Goal: Task Accomplishment & Management: Manage account settings

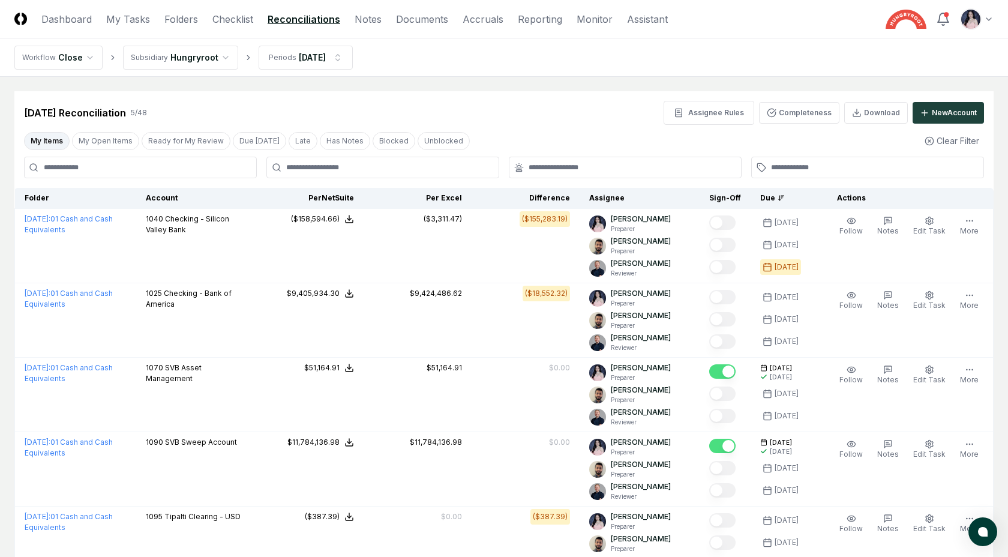
scroll to position [56, 0]
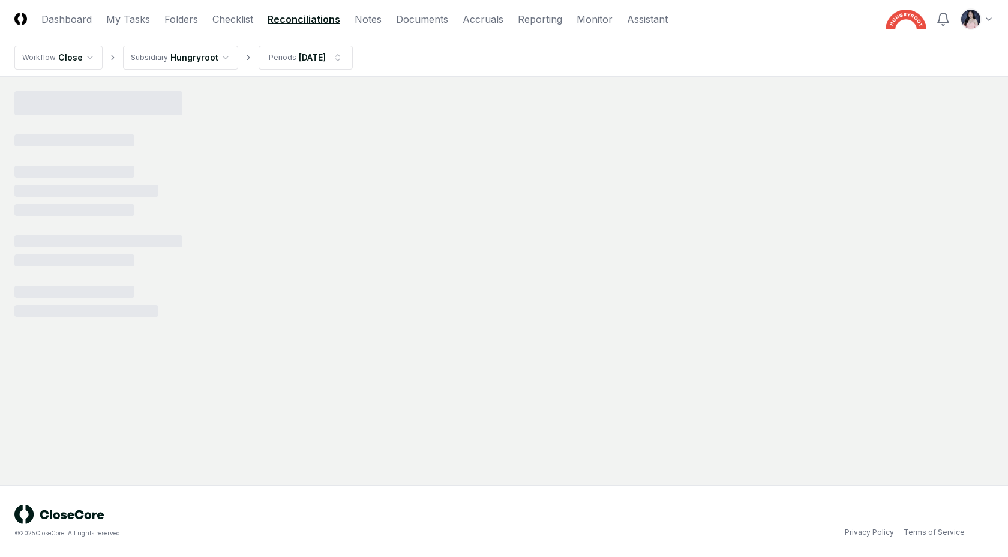
scroll to position [56, 0]
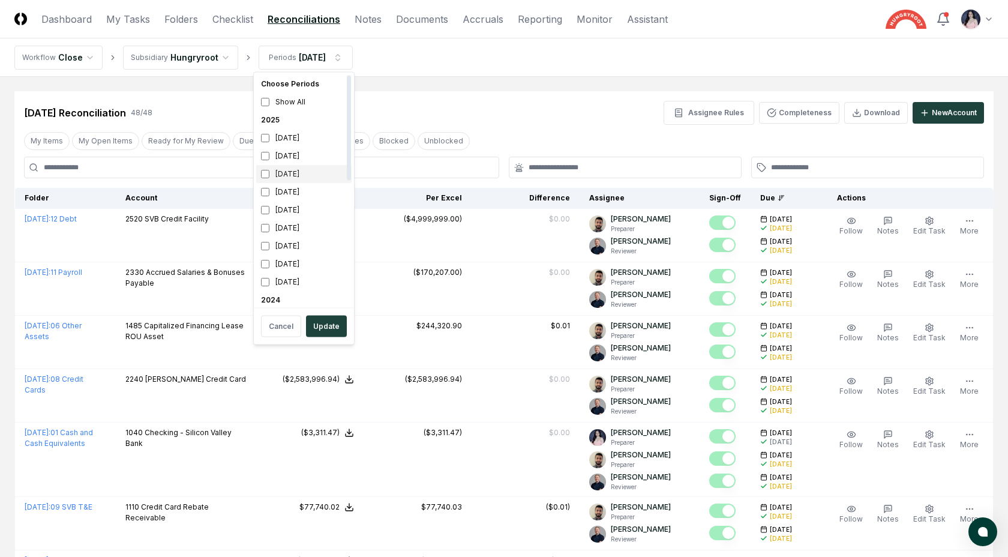
click at [262, 168] on div "July 2025" at bounding box center [303, 174] width 95 height 18
click at [333, 329] on button "Update" at bounding box center [326, 326] width 41 height 22
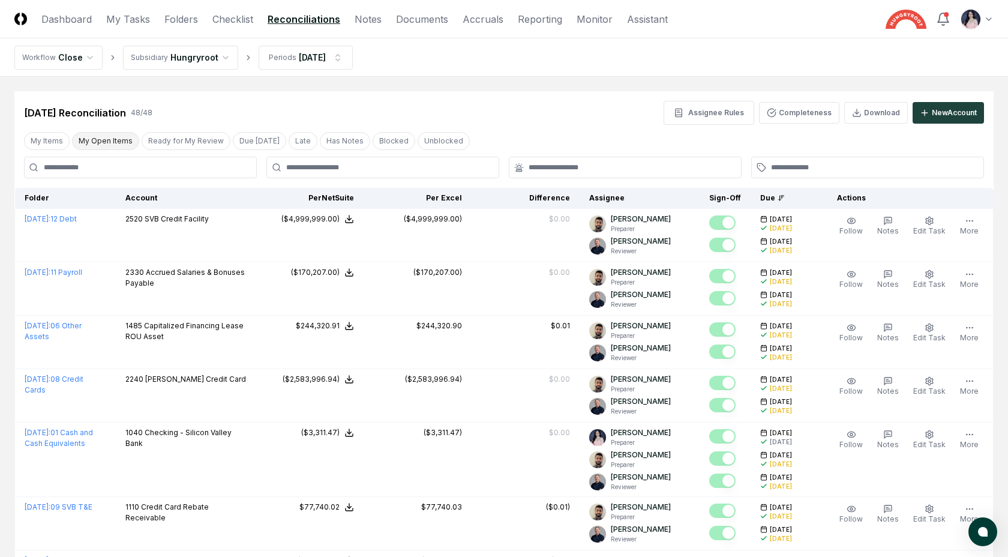
click at [75, 139] on button "My Open Items" at bounding box center [105, 141] width 67 height 18
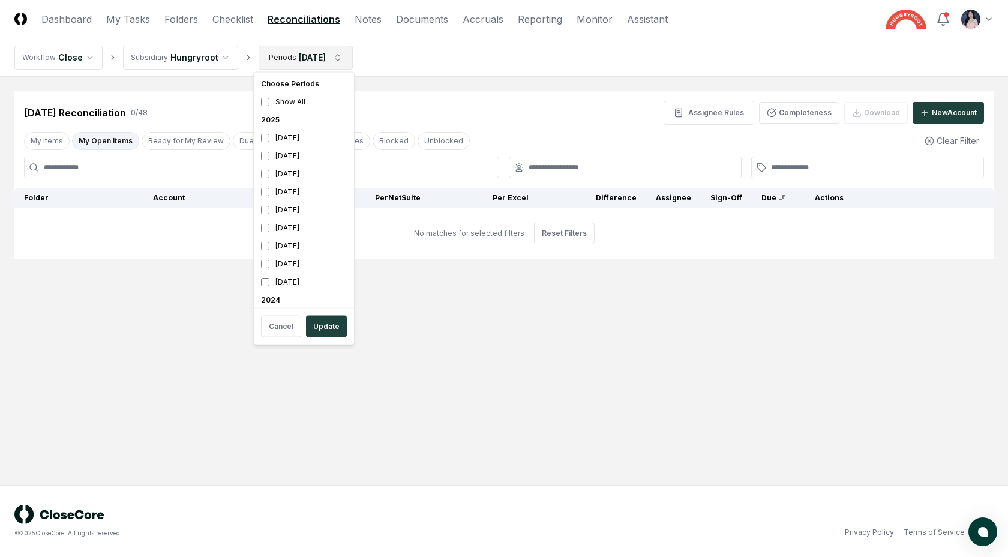
click at [319, 62] on html "CloseCore Dashboard My Tasks Folders Checklist Reconciliations Notes Documents …" at bounding box center [504, 278] width 1008 height 557
click at [293, 152] on div "[DATE]" at bounding box center [303, 156] width 95 height 18
click at [327, 327] on button "Update" at bounding box center [326, 326] width 41 height 22
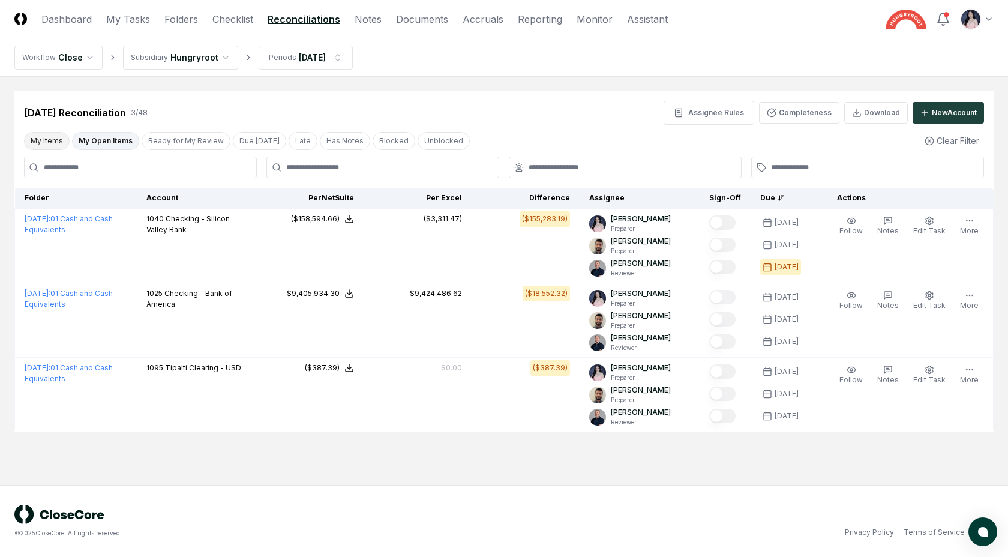
click at [53, 140] on button "My Items" at bounding box center [47, 141] width 46 height 18
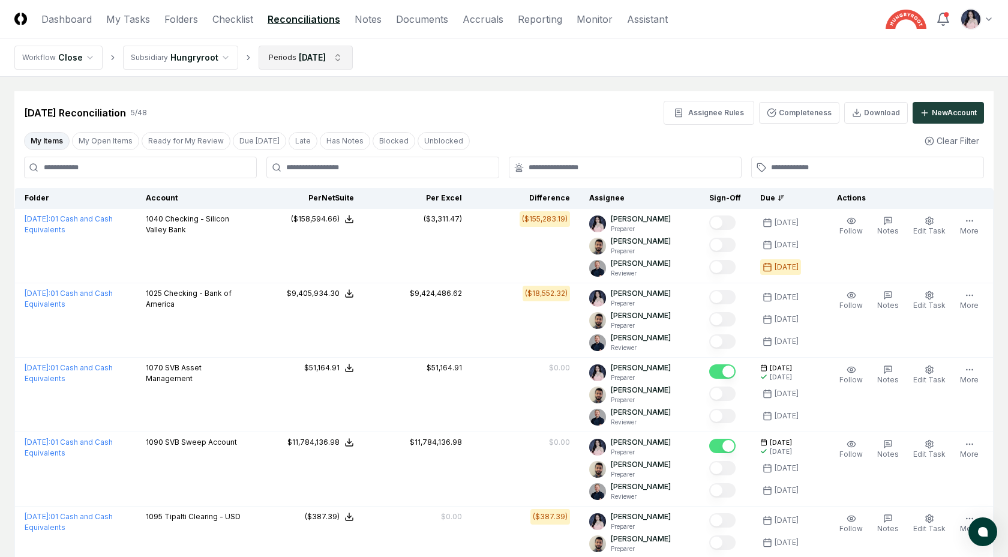
click at [281, 64] on html "CloseCore Dashboard My Tasks Folders Checklist Reconciliations Notes Documents …" at bounding box center [504, 333] width 1008 height 666
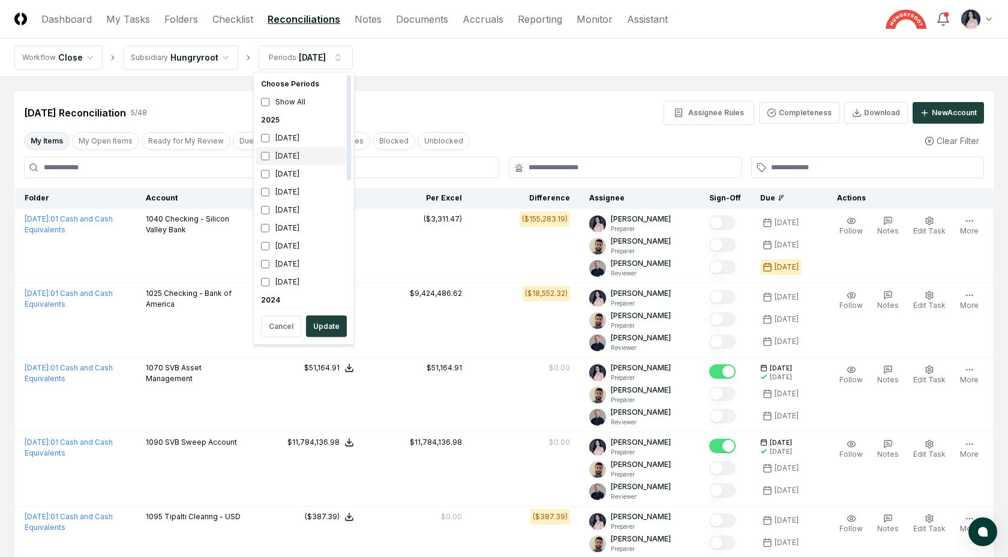
click at [258, 156] on div "[DATE]" at bounding box center [303, 156] width 95 height 18
click at [315, 324] on button "Update" at bounding box center [326, 326] width 41 height 22
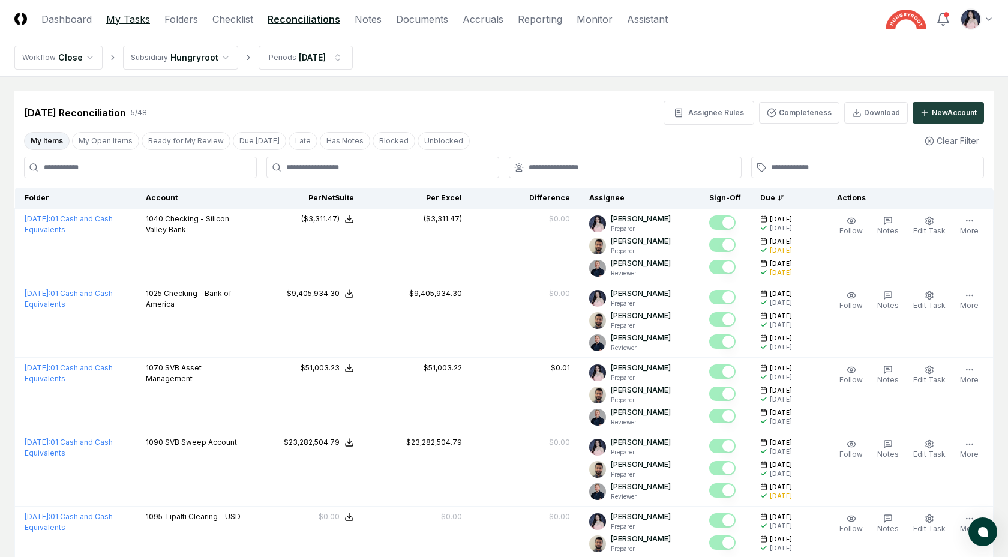
click at [134, 16] on link "My Tasks" at bounding box center [128, 19] width 44 height 14
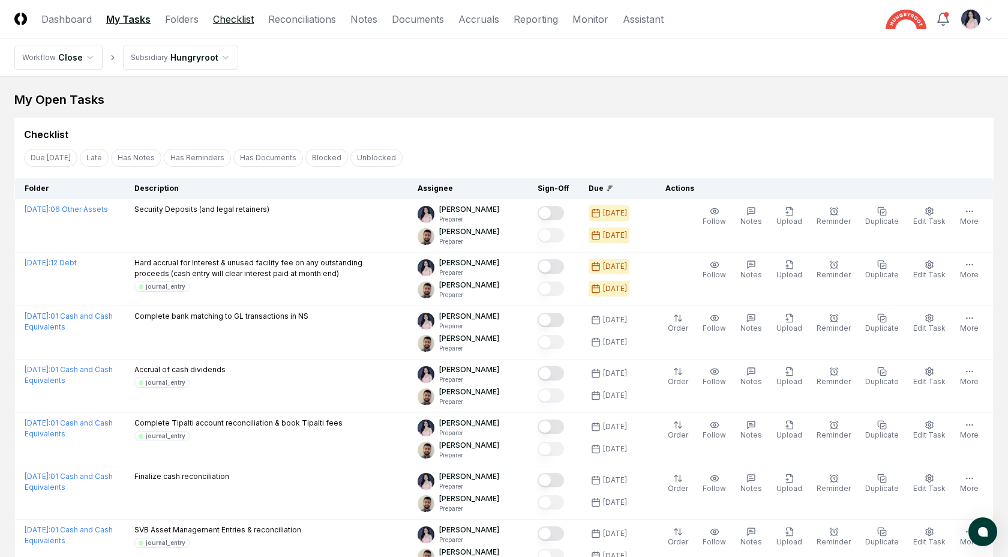
click at [233, 18] on link "Checklist" at bounding box center [233, 19] width 41 height 14
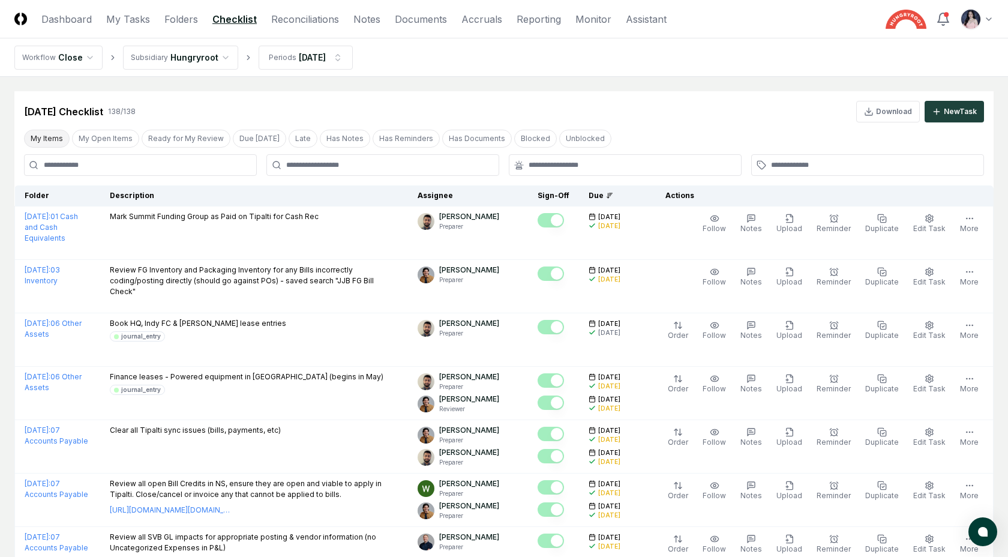
click at [41, 136] on button "My Items" at bounding box center [47, 139] width 46 height 18
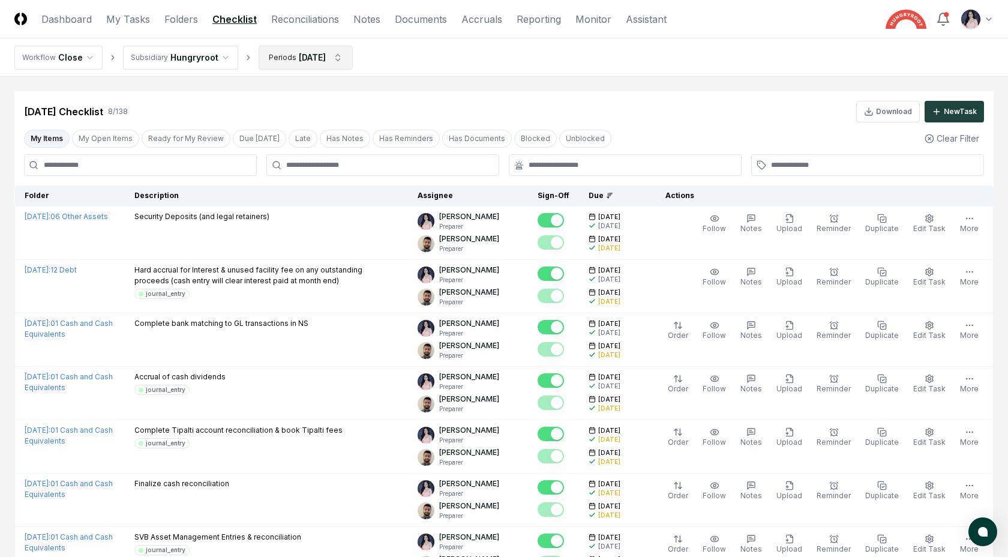
click at [289, 61] on html "CloseCore Dashboard My Tasks Folders Checklist Reconciliations Notes Documents …" at bounding box center [504, 360] width 1008 height 720
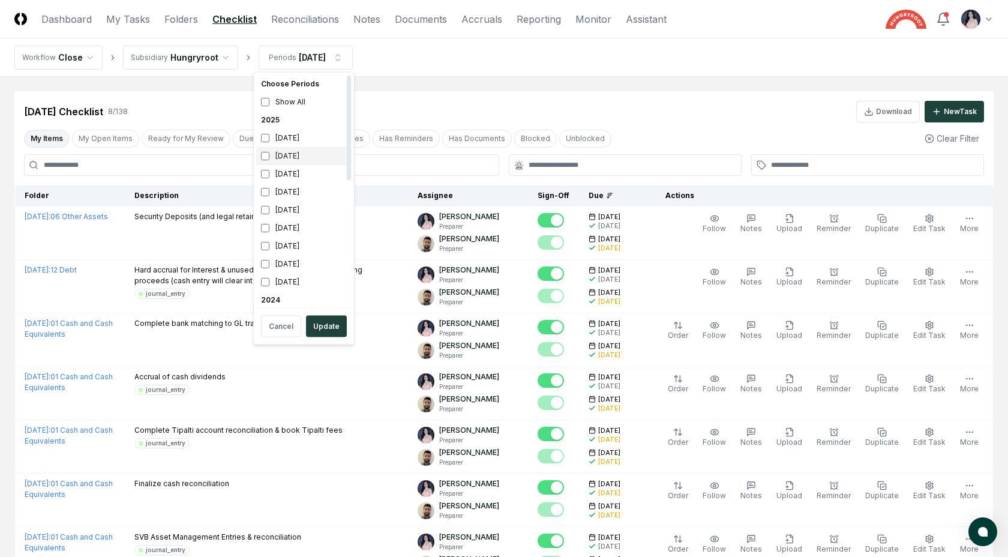
click at [277, 160] on div "[DATE]" at bounding box center [303, 156] width 95 height 18
click at [329, 321] on button "Update" at bounding box center [326, 326] width 41 height 22
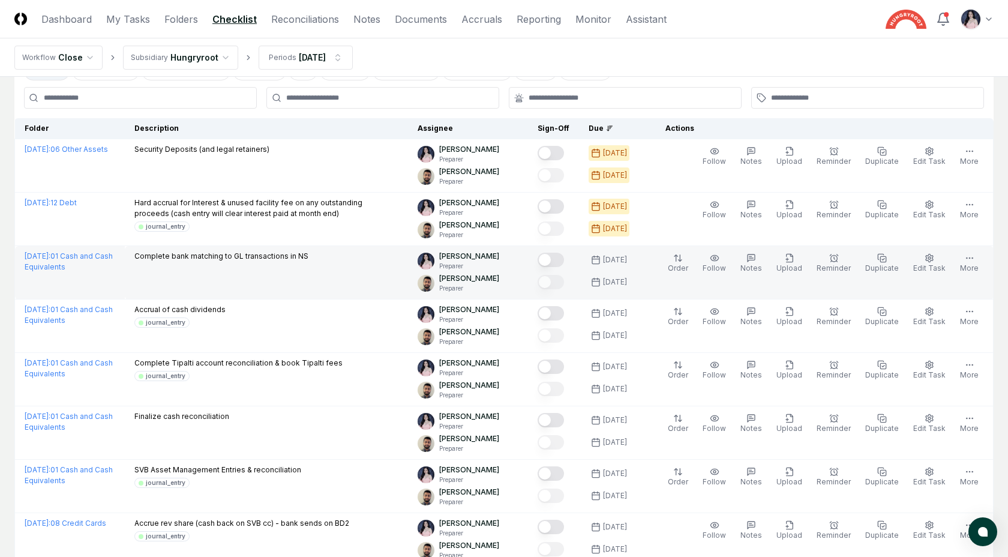
scroll to position [71, 0]
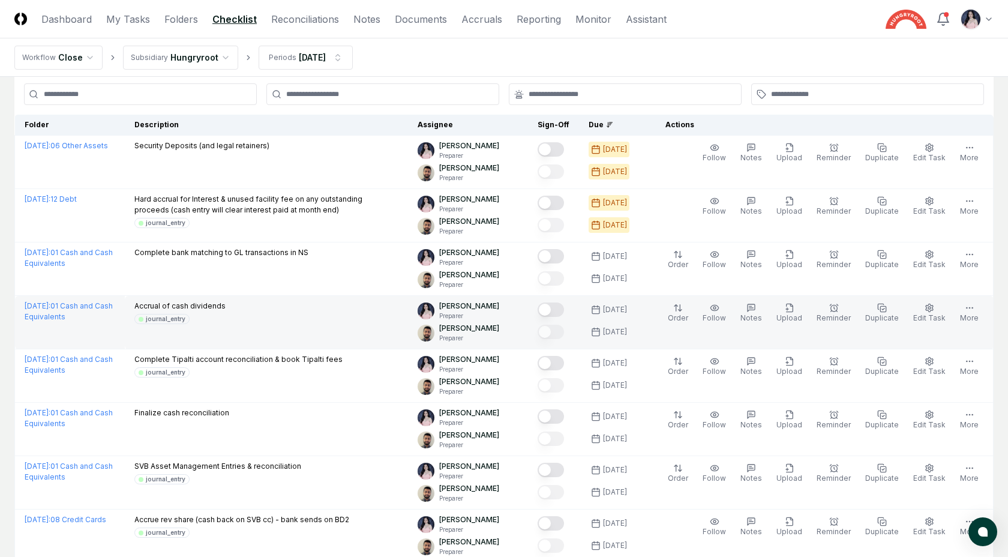
click at [564, 310] on button "Mark complete" at bounding box center [550, 309] width 26 height 14
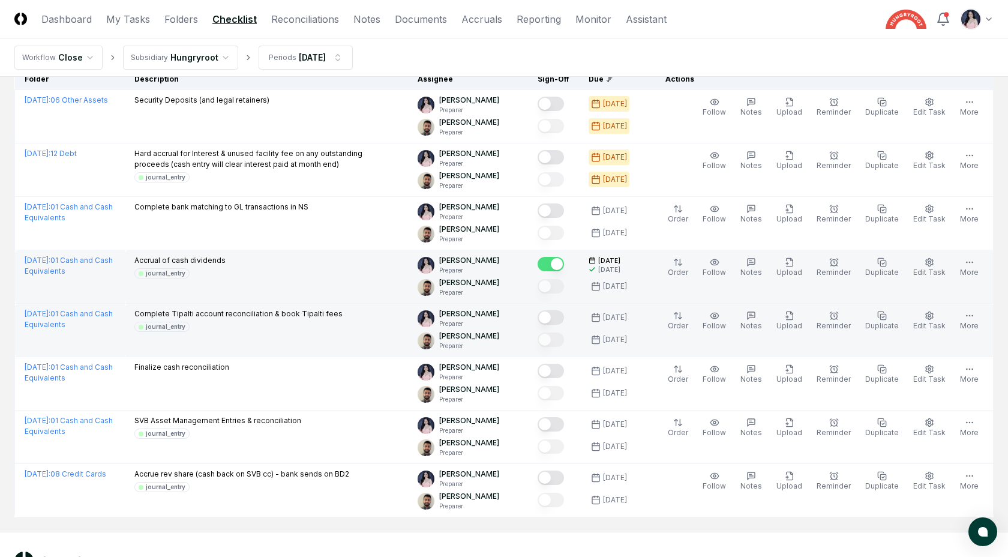
scroll to position [118, 0]
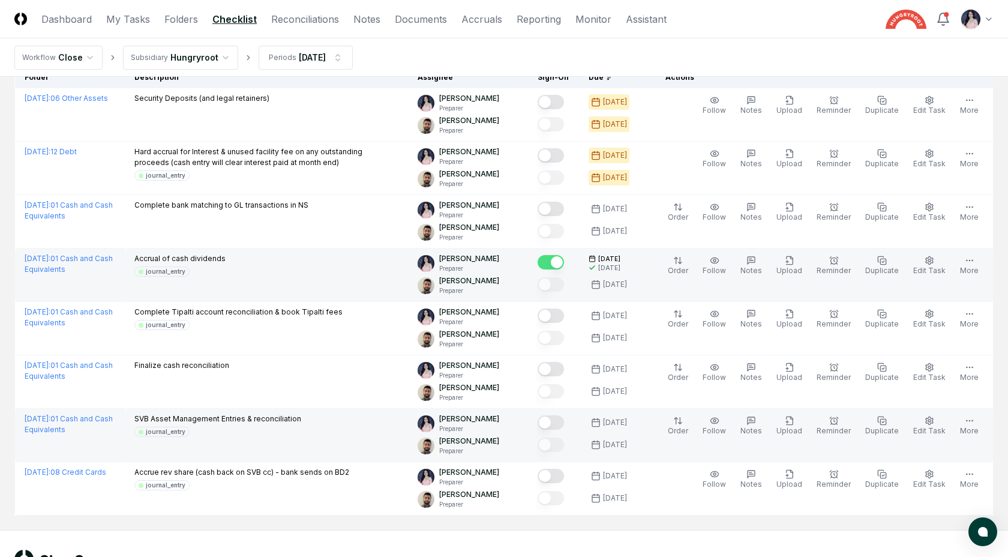
click at [564, 423] on button "Mark complete" at bounding box center [550, 422] width 26 height 14
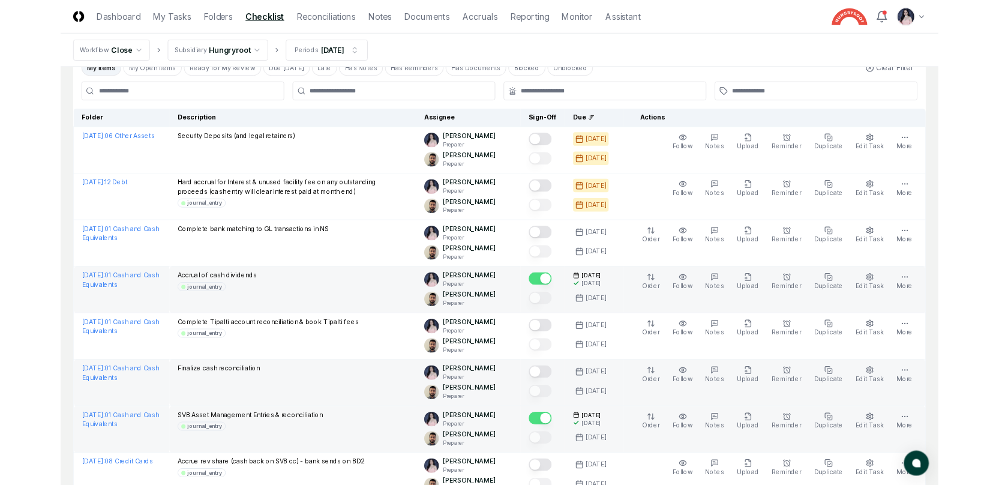
scroll to position [50, 0]
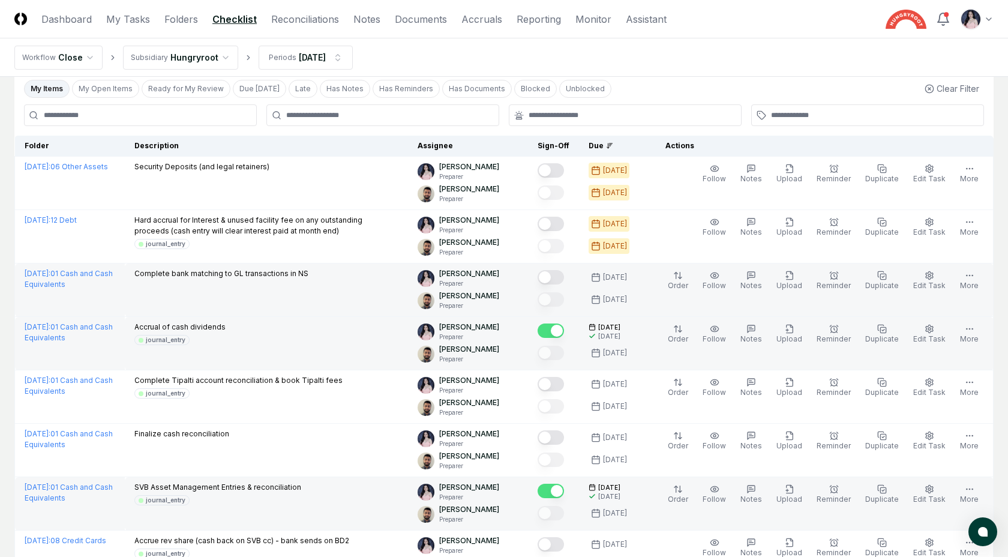
click at [564, 276] on button "Mark complete" at bounding box center [550, 277] width 26 height 14
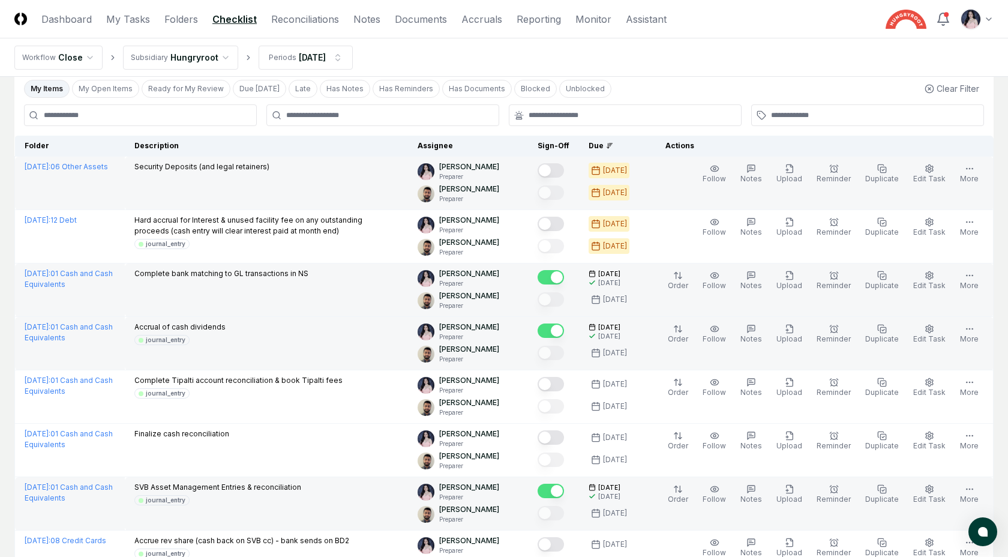
click at [559, 169] on button "Mark complete" at bounding box center [550, 170] width 26 height 14
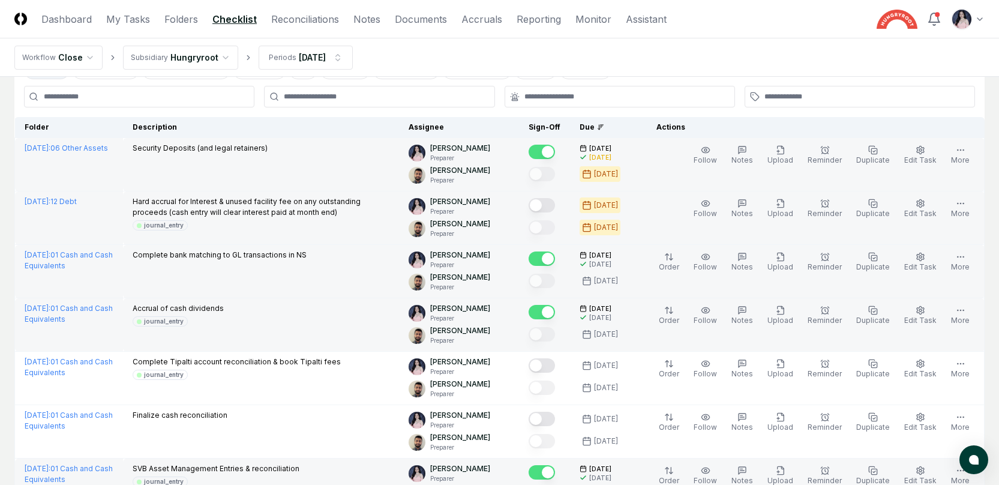
scroll to position [71, 0]
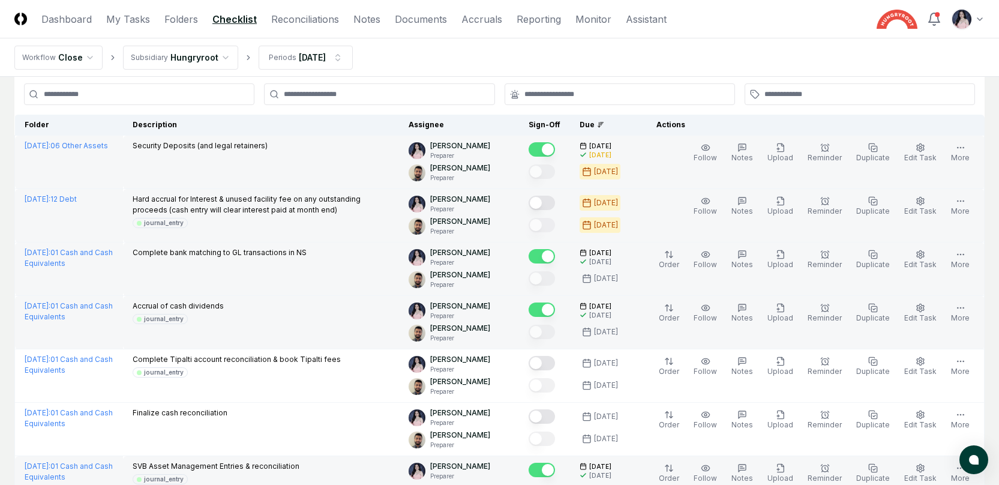
click at [545, 197] on button "Mark complete" at bounding box center [541, 203] width 26 height 14
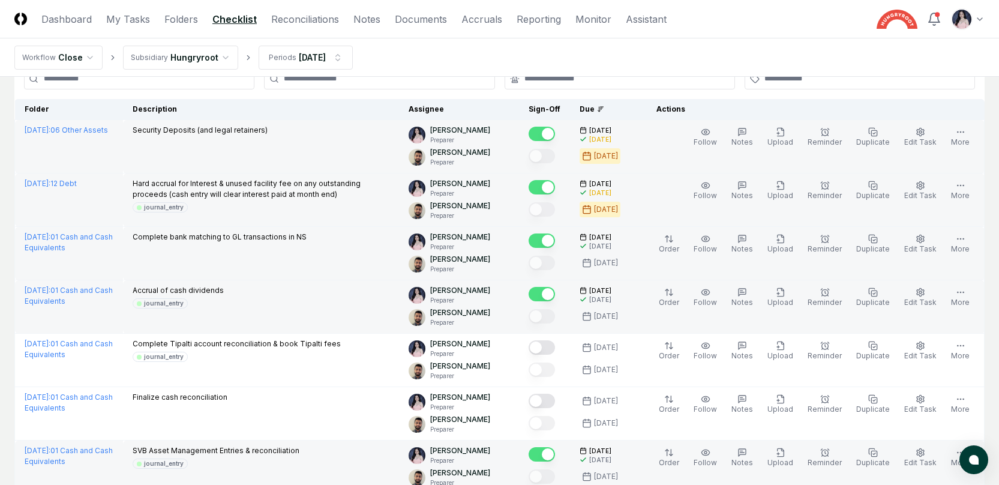
scroll to position [88, 0]
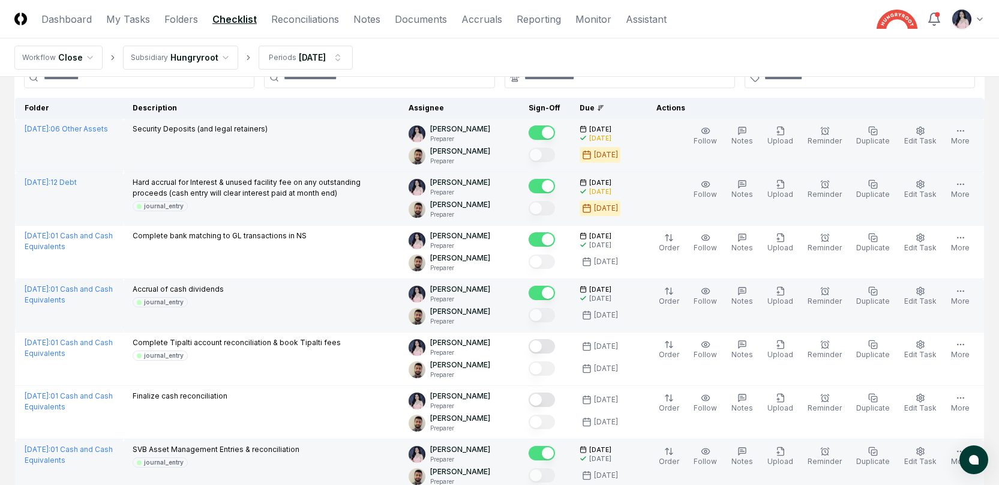
click at [555, 184] on button "Mark complete" at bounding box center [541, 186] width 26 height 14
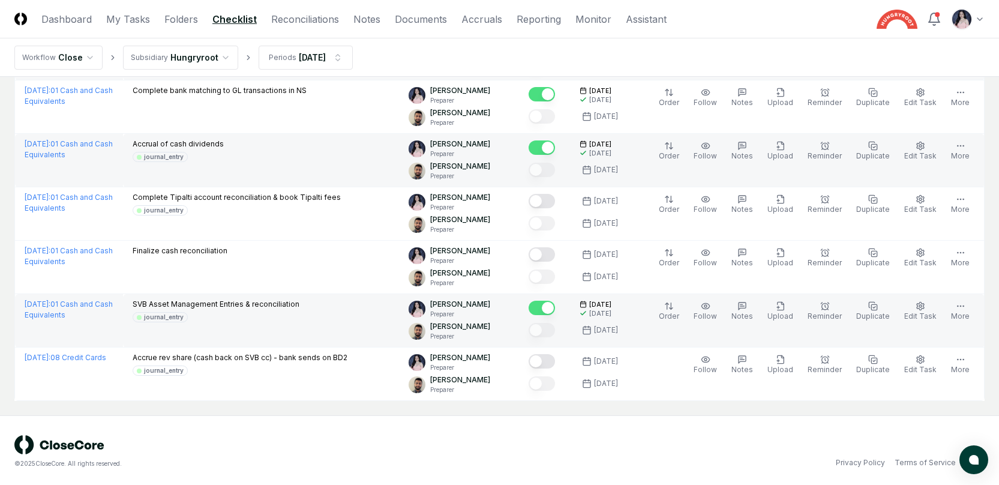
scroll to position [235, 0]
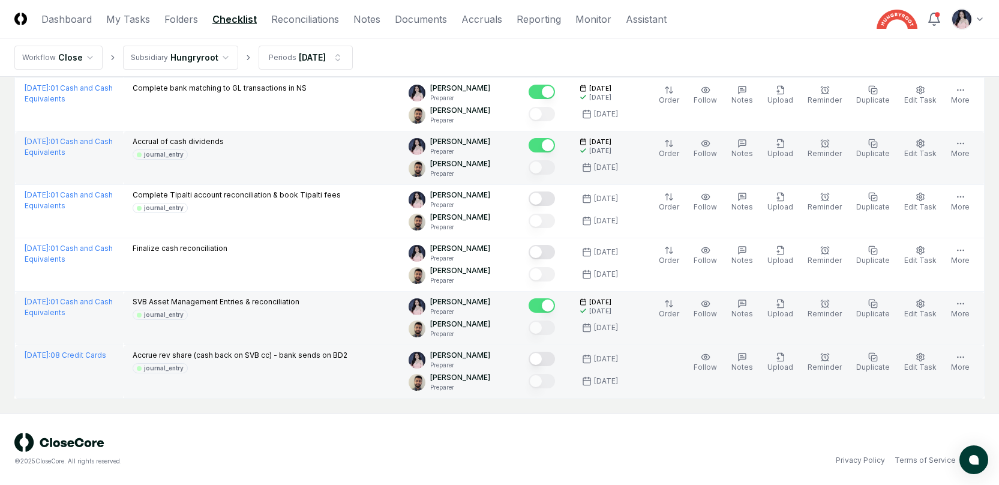
click at [555, 358] on button "Mark complete" at bounding box center [541, 358] width 26 height 14
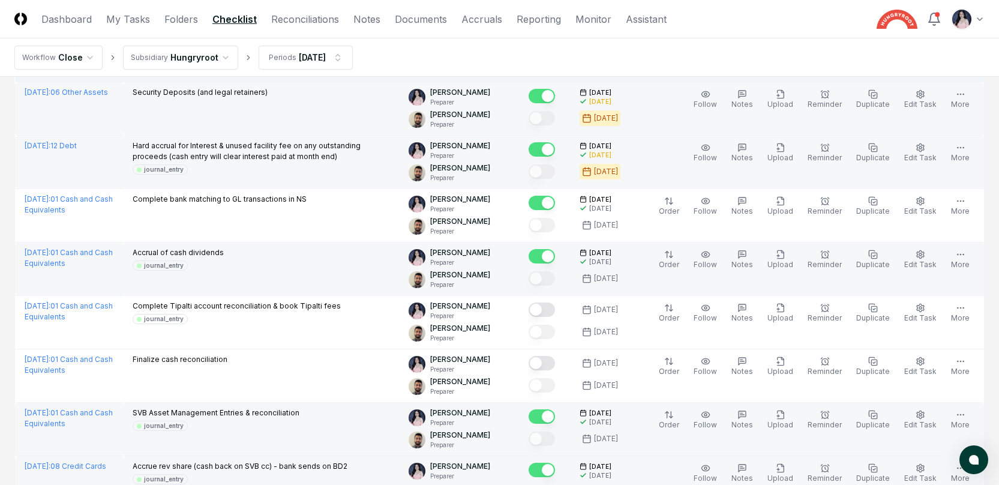
scroll to position [0, 0]
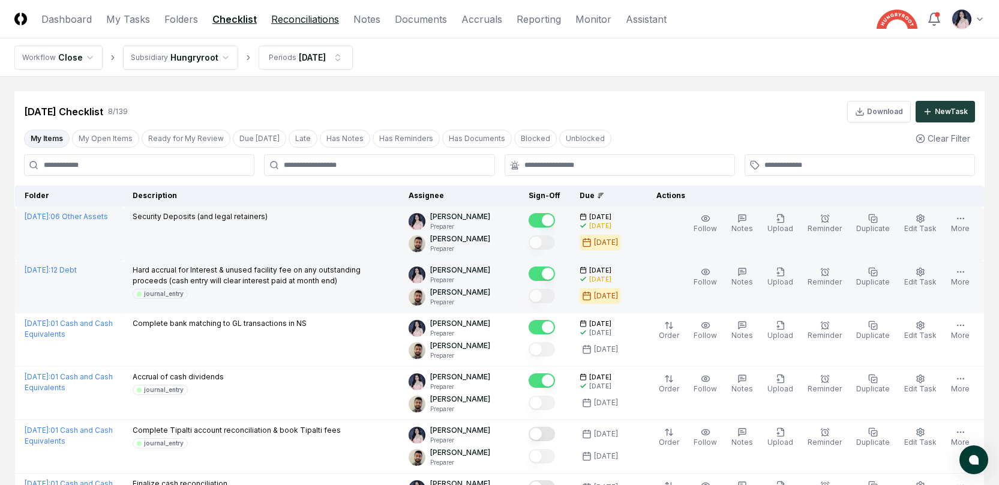
click at [306, 19] on link "Reconciliations" at bounding box center [305, 19] width 68 height 14
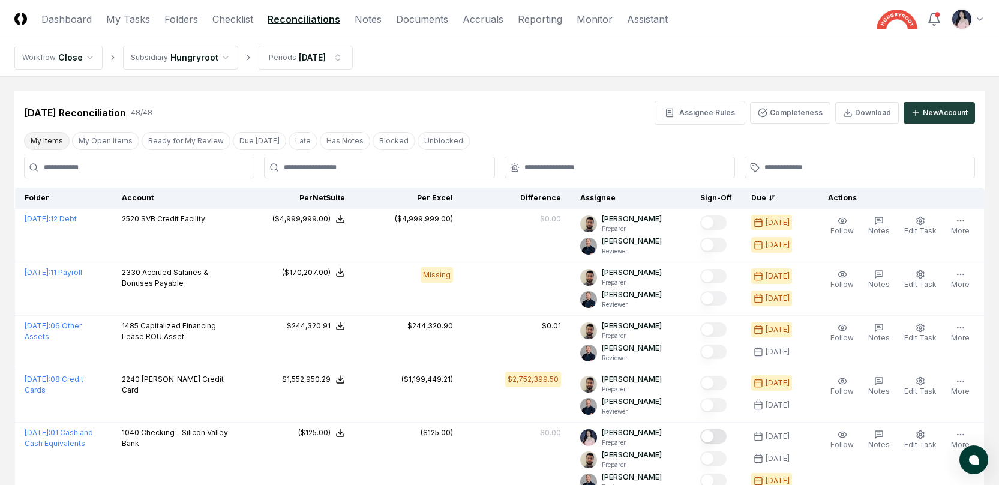
click at [46, 138] on button "My Items" at bounding box center [47, 141] width 46 height 18
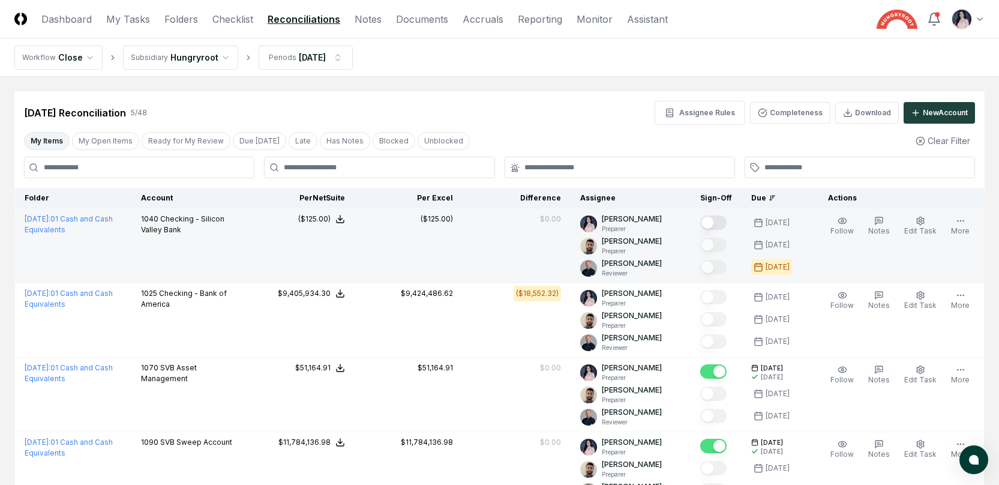
click at [722, 222] on button "Mark complete" at bounding box center [713, 222] width 26 height 14
